Goal: Information Seeking & Learning: Learn about a topic

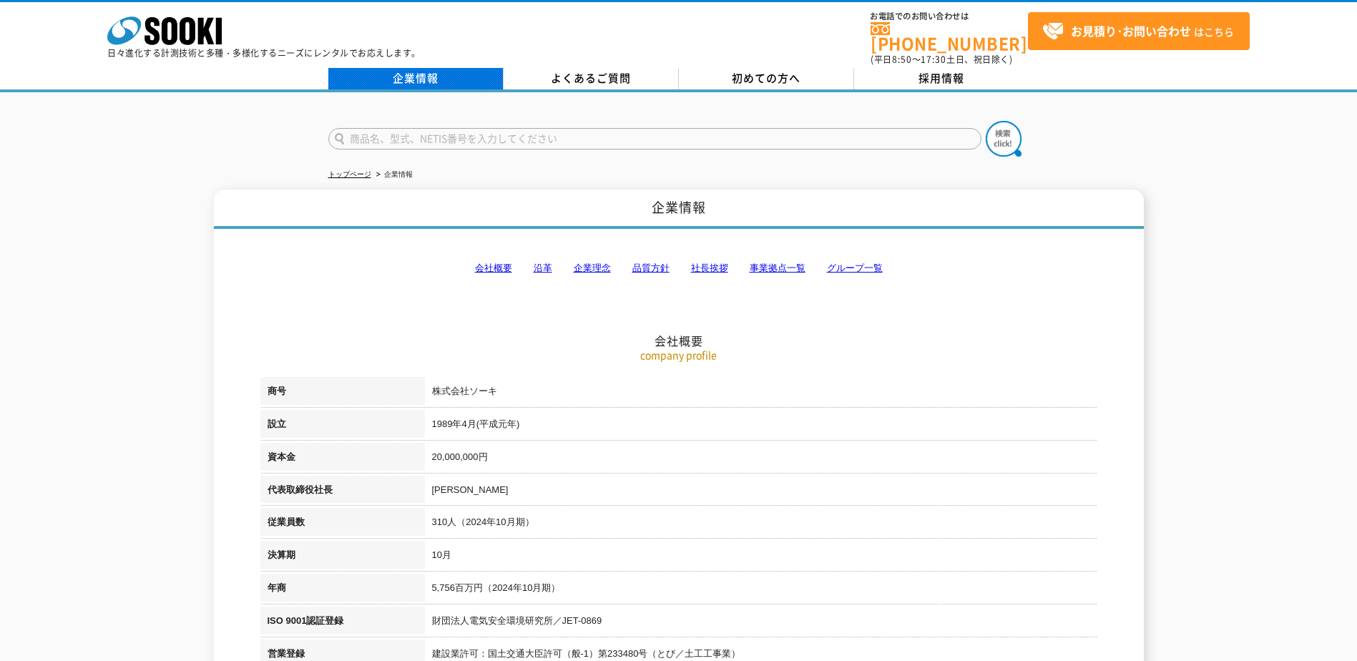
click at [442, 74] on link "企業情報" at bounding box center [415, 78] width 175 height 21
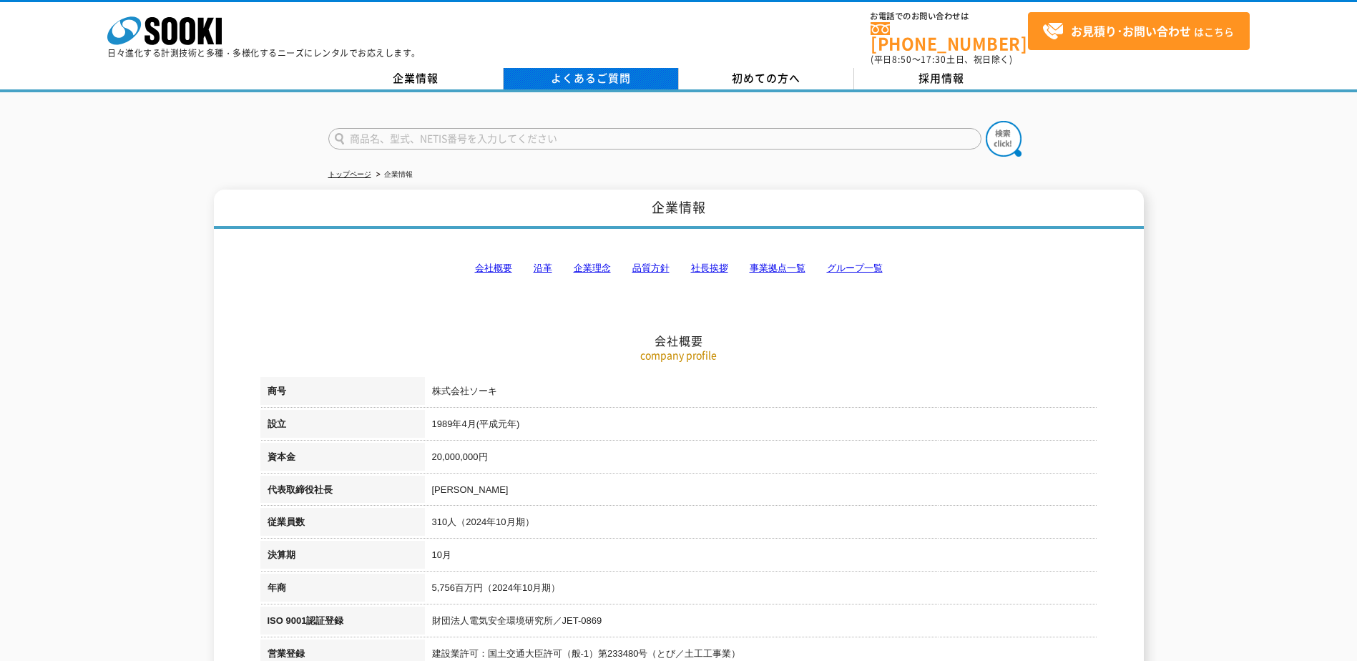
click at [519, 68] on link "よくあるご質問" at bounding box center [591, 78] width 175 height 21
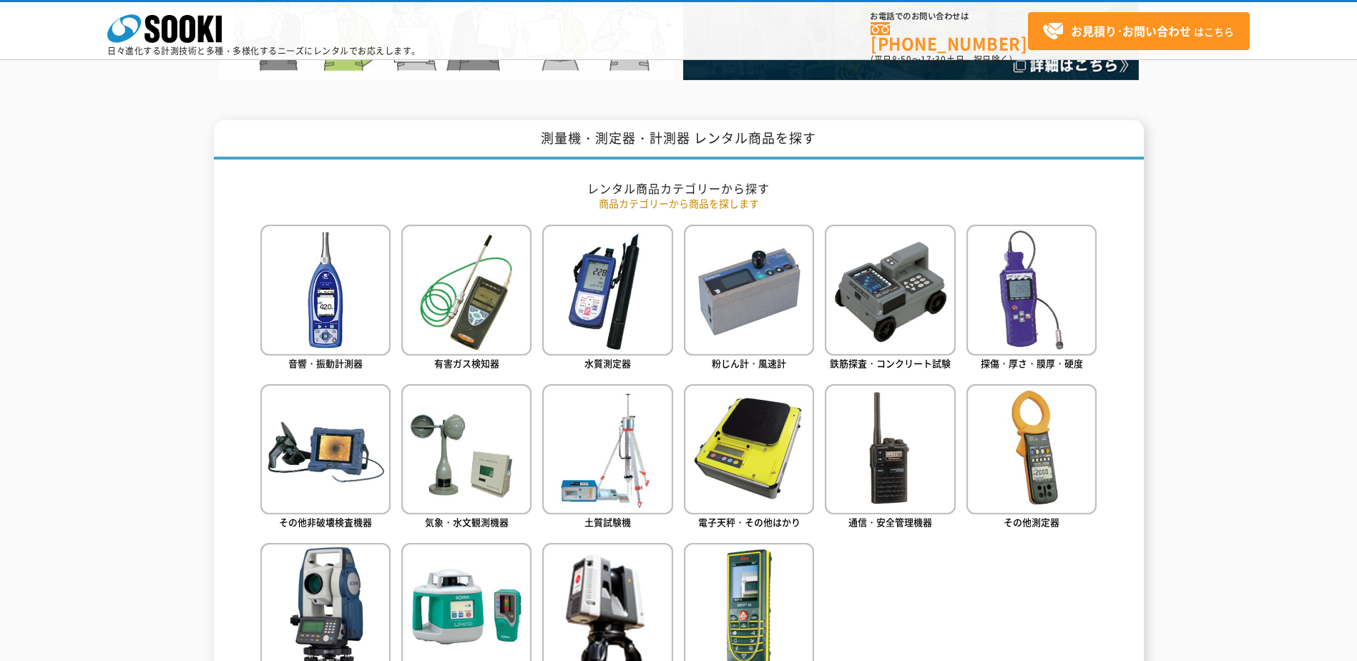
scroll to position [358, 0]
